Goal: Information Seeking & Learning: Learn about a topic

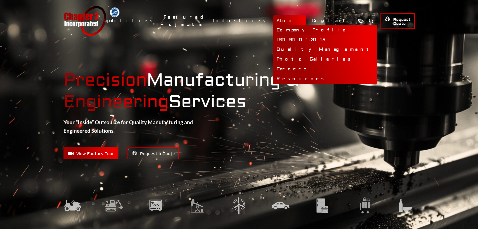
click at [311, 31] on link "Company Profile" at bounding box center [326, 30] width 104 height 10
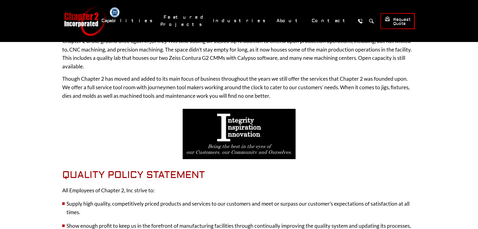
scroll to position [196, 0]
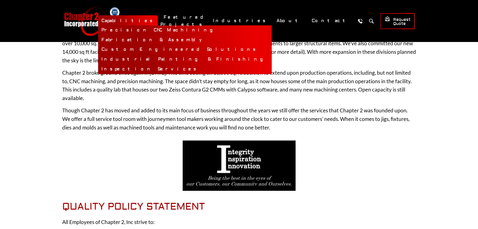
click at [158, 19] on link "Capabilities" at bounding box center [128, 20] width 60 height 11
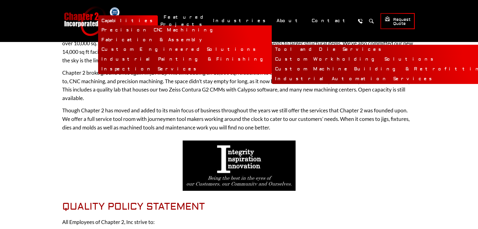
click at [272, 61] on link "Custom Workholding Solutions" at bounding box center [383, 60] width 222 height 10
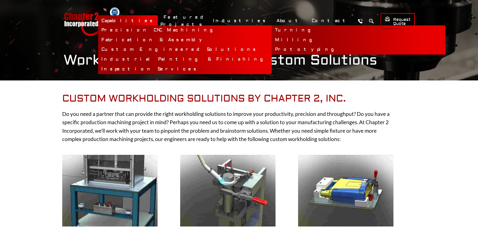
click at [272, 50] on link "Prototyping" at bounding box center [359, 50] width 174 height 10
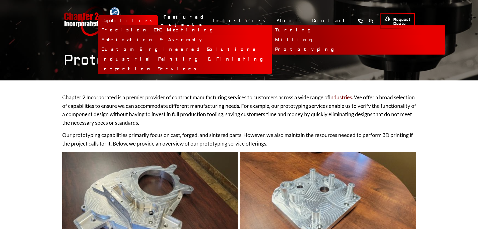
click at [272, 40] on link "Milling" at bounding box center [359, 40] width 174 height 10
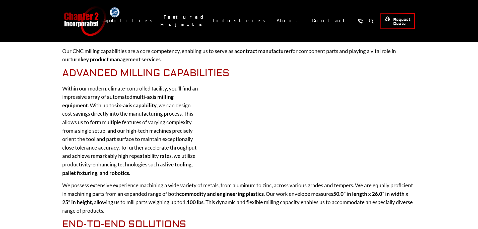
scroll to position [75, 0]
click at [231, 105] on center at bounding box center [319, 124] width 195 height 81
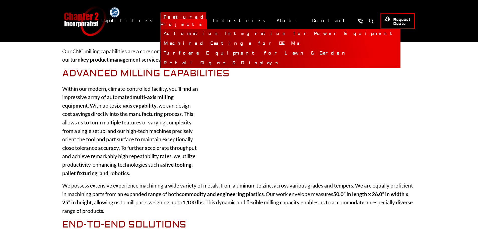
click at [234, 59] on link "Retail Signs & Displays" at bounding box center [280, 63] width 240 height 10
